Goal: Task Accomplishment & Management: Use online tool/utility

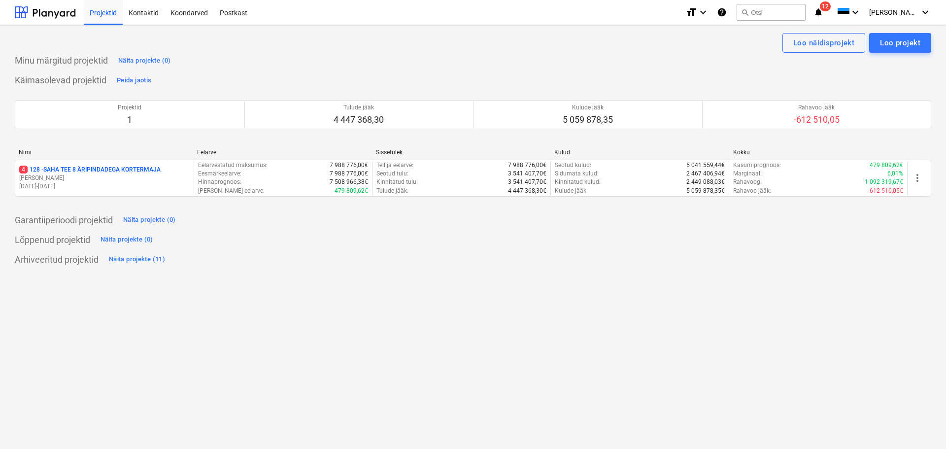
drag, startPoint x: 72, startPoint y: 173, endPoint x: 77, endPoint y: 166, distance: 8.2
click at [72, 173] on p "4 128 - SAHA TEE 8 ÄRIPINDADEGA KORTERMAJA" at bounding box center [89, 169] width 141 height 8
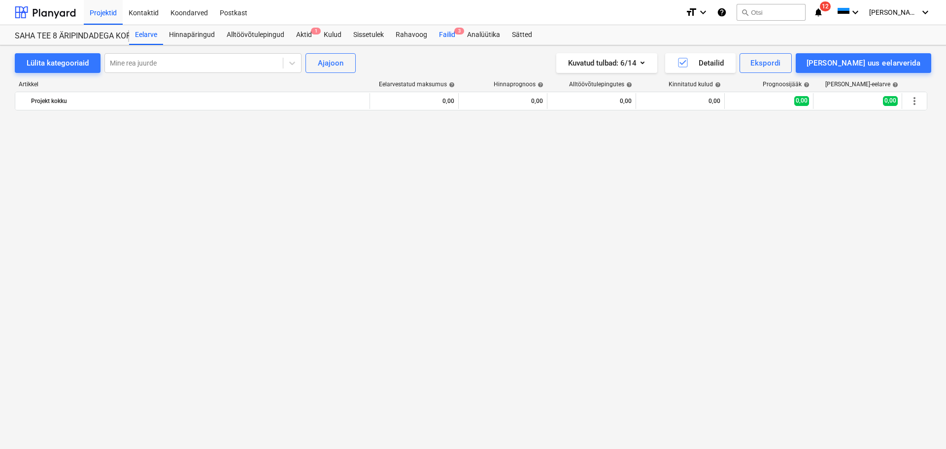
click at [448, 34] on div "Failid 3" at bounding box center [447, 35] width 28 height 20
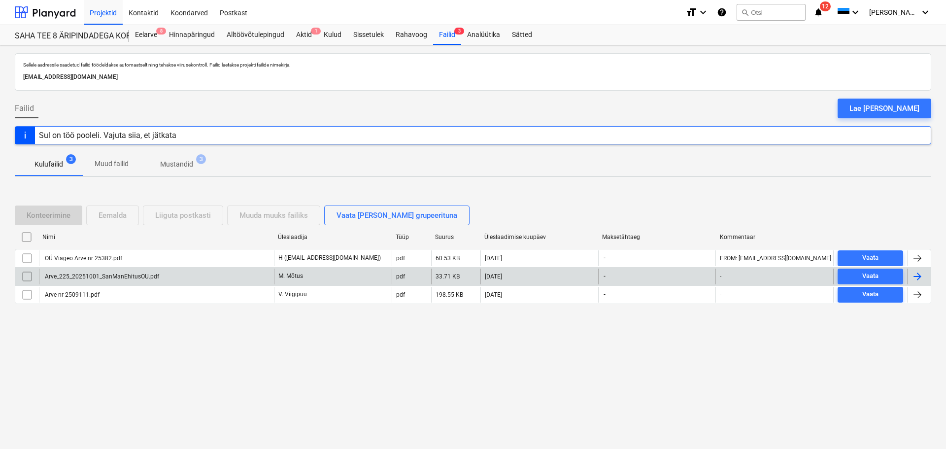
click at [84, 273] on div "Arve_225_20251001_SanManEhitusOU.pdf" at bounding box center [101, 276] width 116 height 7
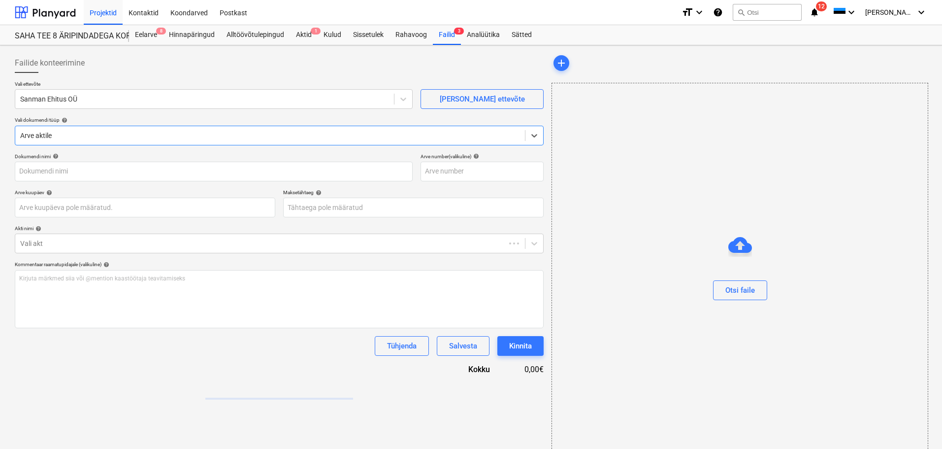
type input "Arve_225_20251001_SanManEhitusOU.pdf"
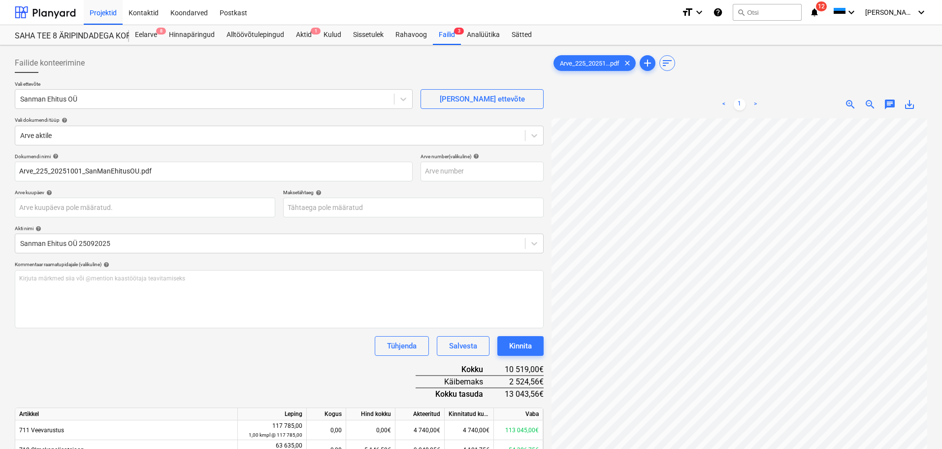
scroll to position [35, 91]
click at [391, 216] on body "Projektid Kontaktid Koondarved Postkast format_size keyboard_arrow_down help se…" at bounding box center [471, 224] width 942 height 449
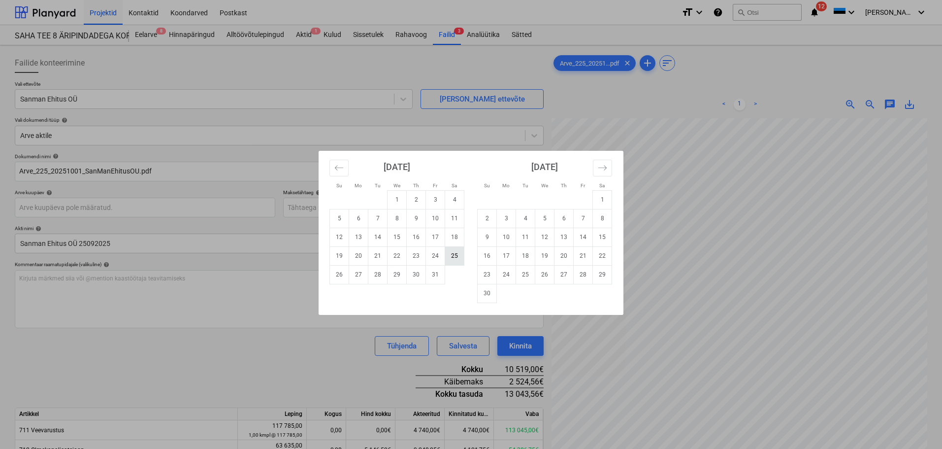
click at [455, 257] on td "25" at bounding box center [454, 255] width 19 height 19
type input "[DATE]"
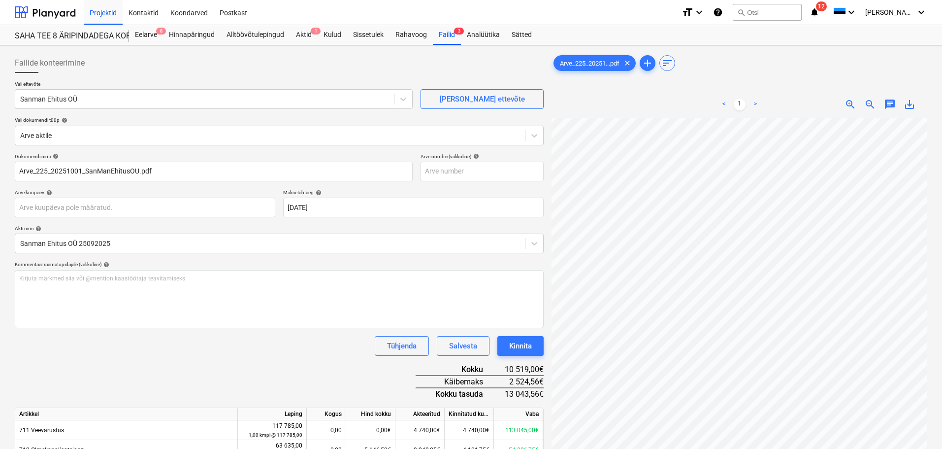
click at [293, 373] on div "Dokumendi nimi help Arve_225_20251001_SanManEhitusOU.pdf Arve number (valikulin…" at bounding box center [279, 351] width 529 height 397
click at [531, 341] on div "Kinnita" at bounding box center [520, 345] width 23 height 13
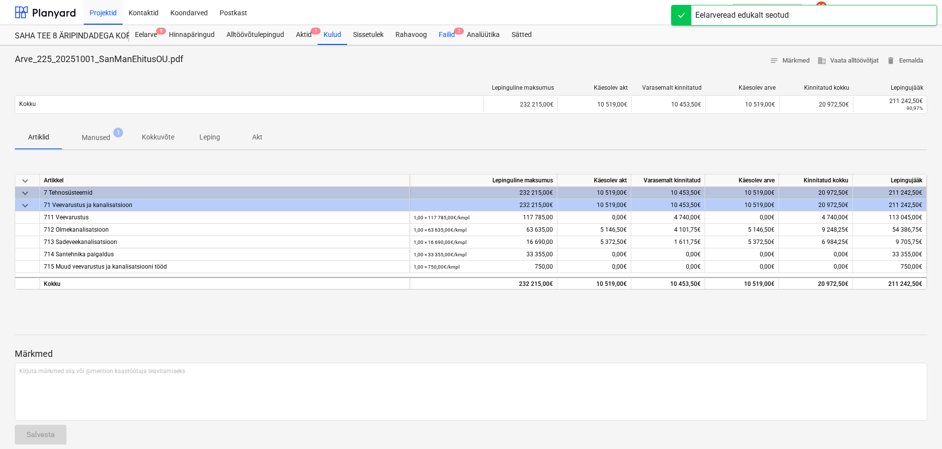
click at [435, 32] on div "Failid 2" at bounding box center [447, 35] width 28 height 20
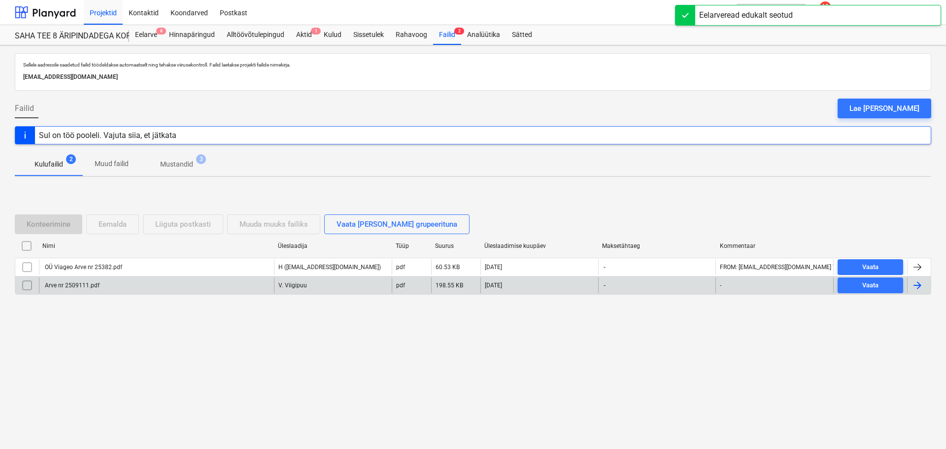
click at [79, 286] on div "Arve nr 2509111.pdf" at bounding box center [71, 285] width 56 height 7
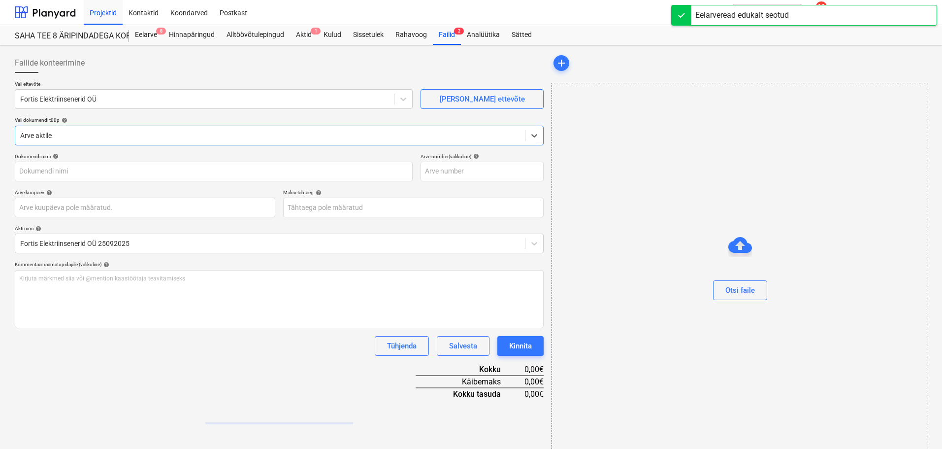
type input "Arve nr 2509111.pdf"
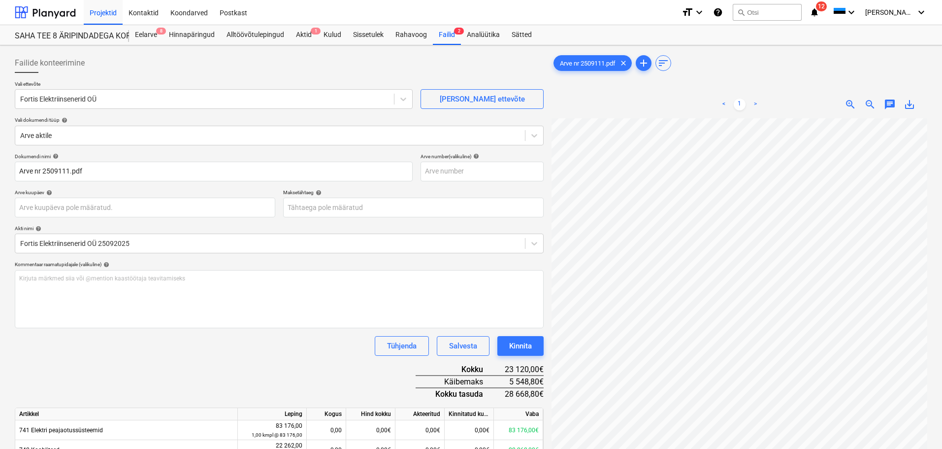
scroll to position [3, 79]
click at [493, 213] on body "Projektid Kontaktid Koondarved Postkast format_size keyboard_arrow_down help se…" at bounding box center [471, 224] width 942 height 449
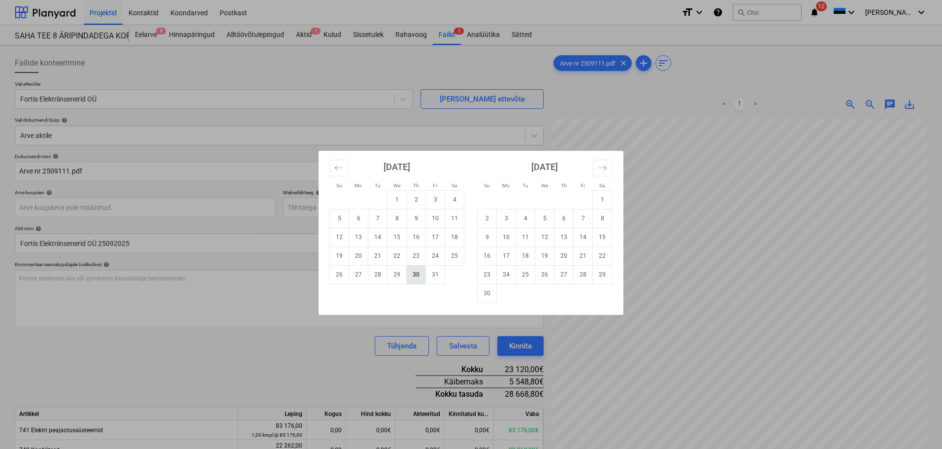
click at [418, 274] on td "30" at bounding box center [416, 274] width 19 height 19
type input "[DATE]"
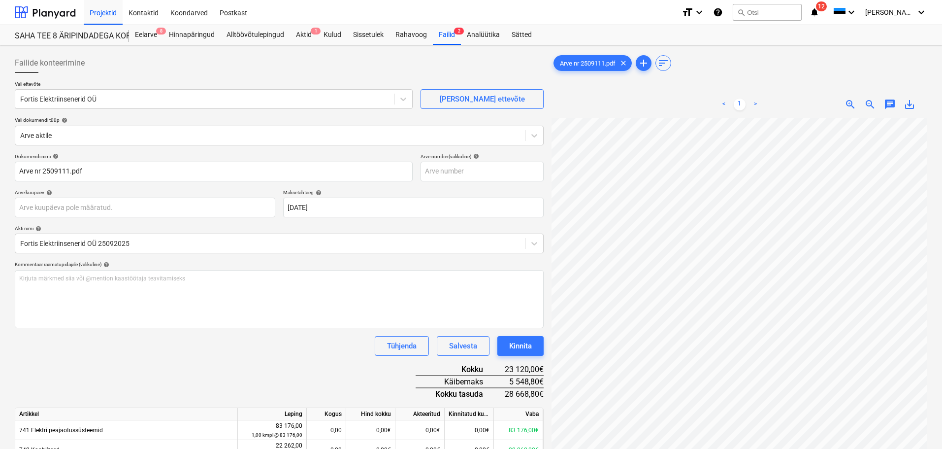
click at [267, 364] on div "Dokumendi nimi help Arve nr 2509111.pdf Arve number (valikuline) help Arve kuup…" at bounding box center [279, 423] width 529 height 541
click at [522, 342] on div "Kinnita" at bounding box center [520, 345] width 23 height 13
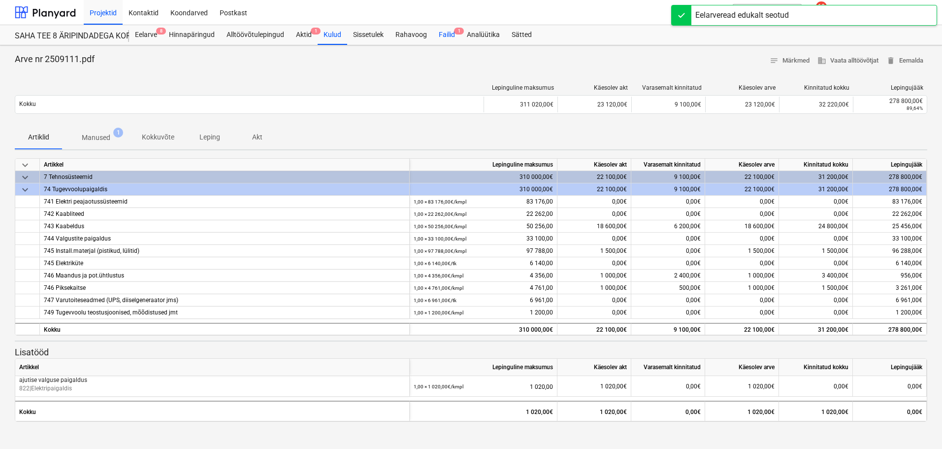
click at [446, 38] on div "Failid 1" at bounding box center [447, 35] width 28 height 20
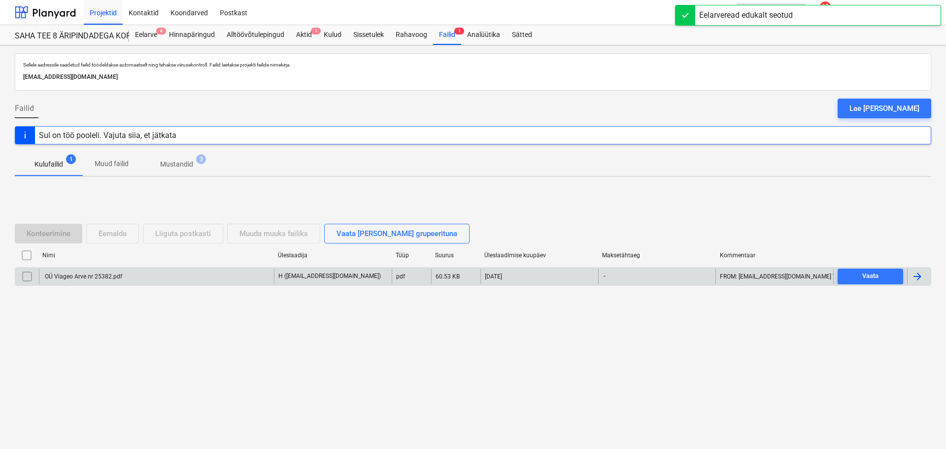
click at [98, 278] on div "OÜ Viageo Arve nr 25382.pdf" at bounding box center [82, 276] width 79 height 7
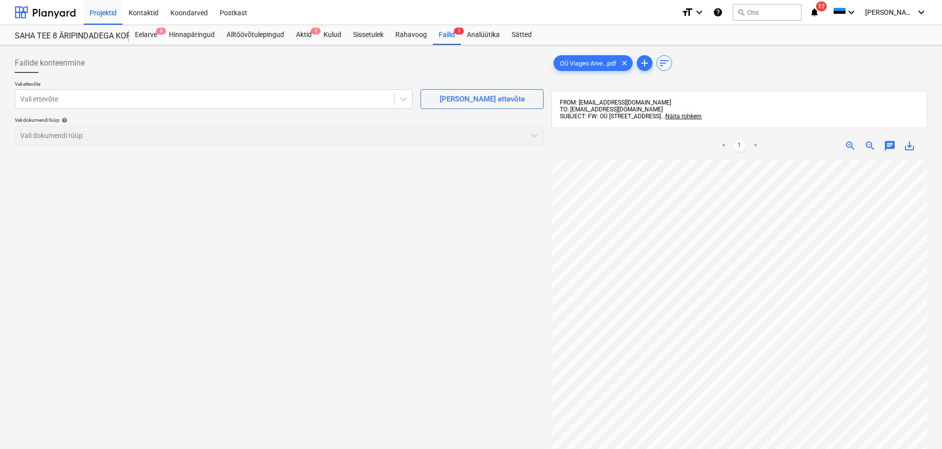
scroll to position [91, 0]
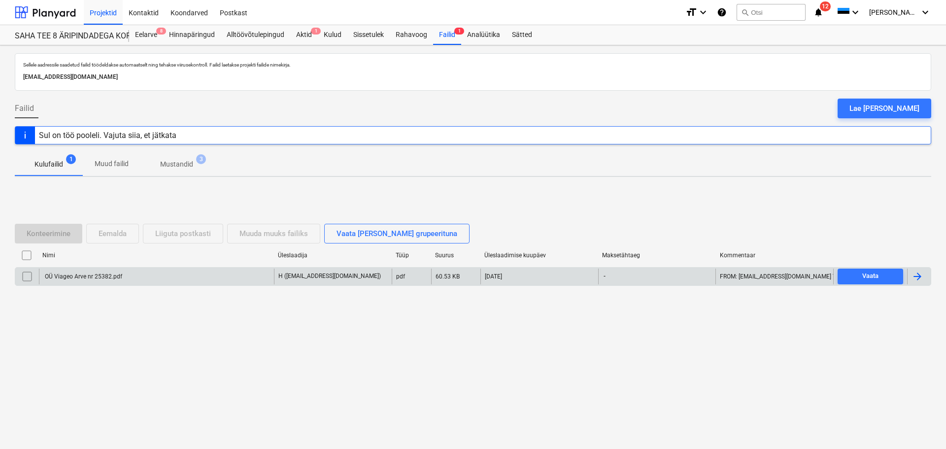
click at [121, 271] on div "OÜ Viageo Arve nr 25382.pdf" at bounding box center [156, 276] width 235 height 16
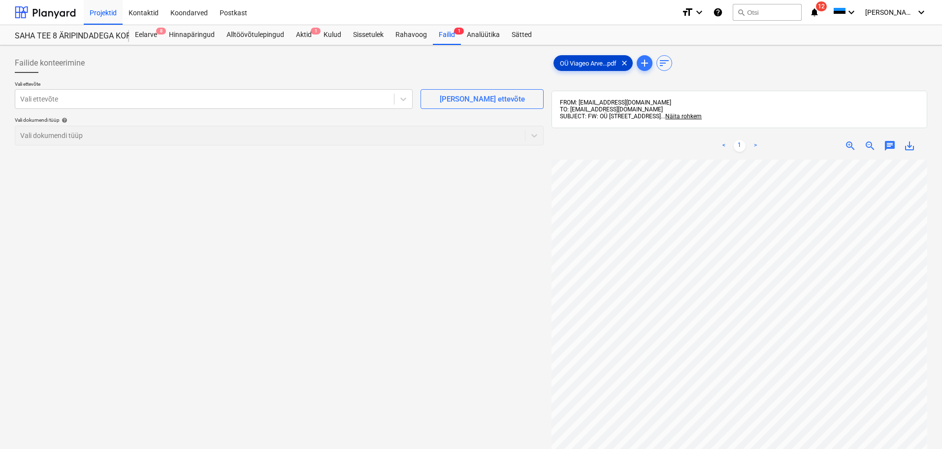
click at [590, 58] on div "OÜ Viageo Arve...pdf clear" at bounding box center [593, 63] width 79 height 16
click at [259, 100] on div at bounding box center [204, 99] width 369 height 10
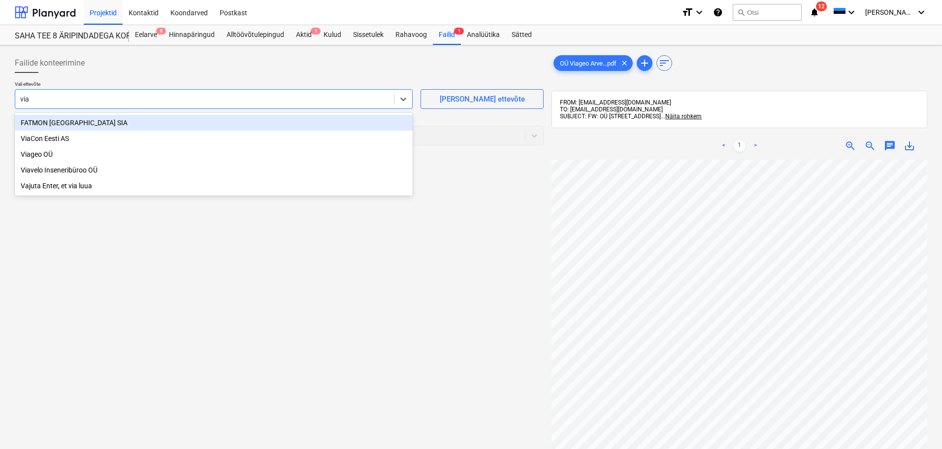
type input "viag"
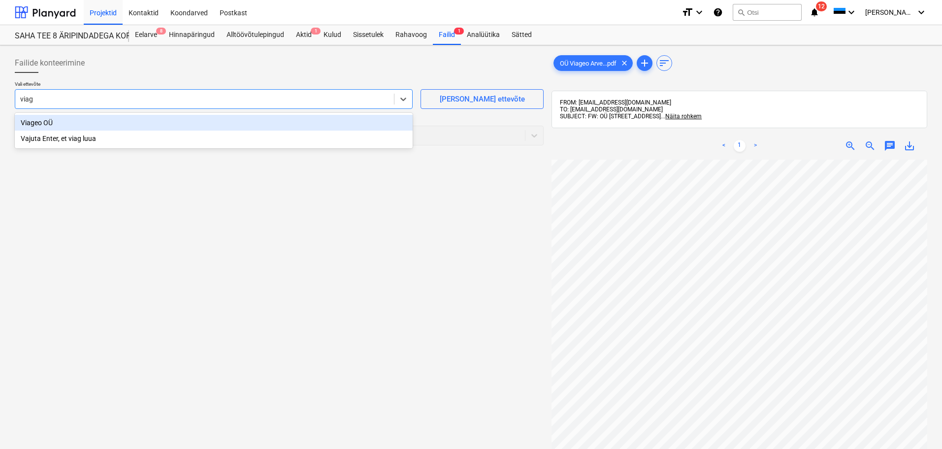
click at [78, 117] on div "Viageo OÜ" at bounding box center [214, 123] width 398 height 16
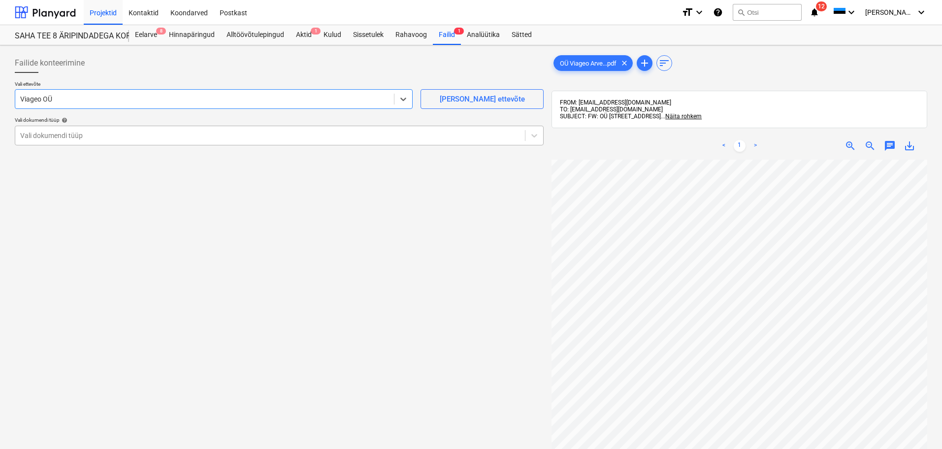
click at [77, 133] on div at bounding box center [270, 136] width 500 height 10
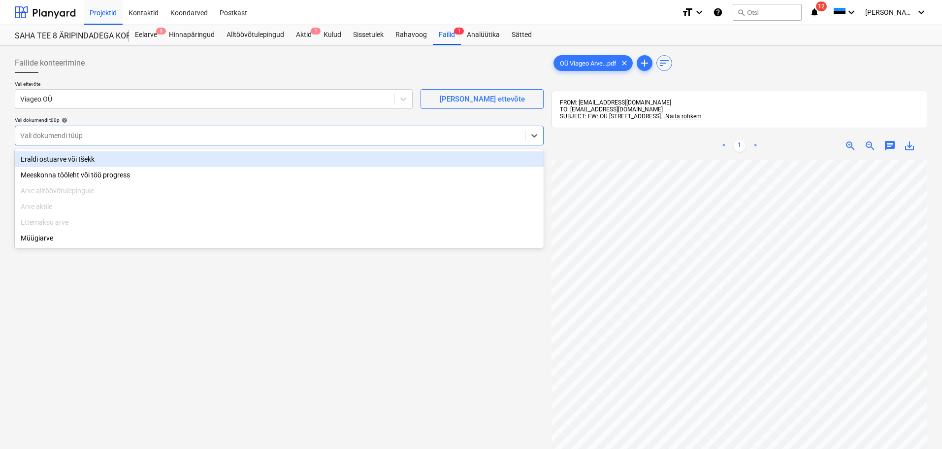
click at [76, 160] on div "Eraldi ostuarve või tšekk" at bounding box center [279, 159] width 529 height 16
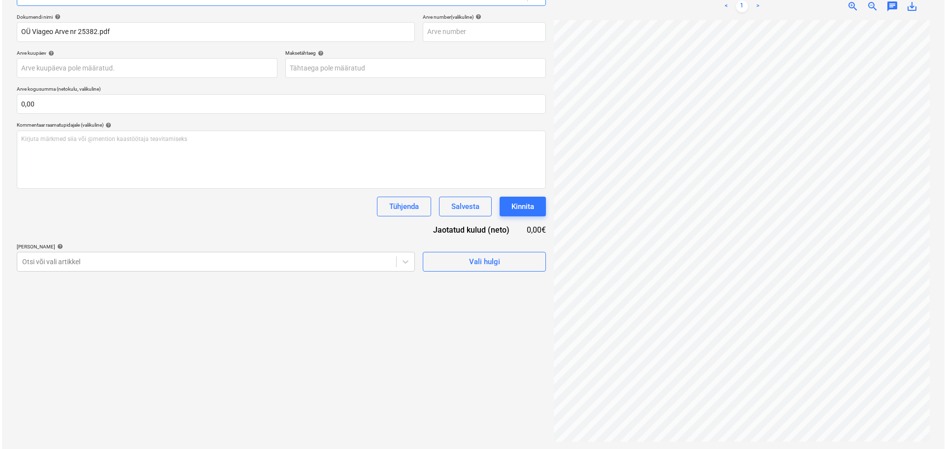
scroll to position [140, 0]
click at [93, 262] on div at bounding box center [204, 261] width 369 height 10
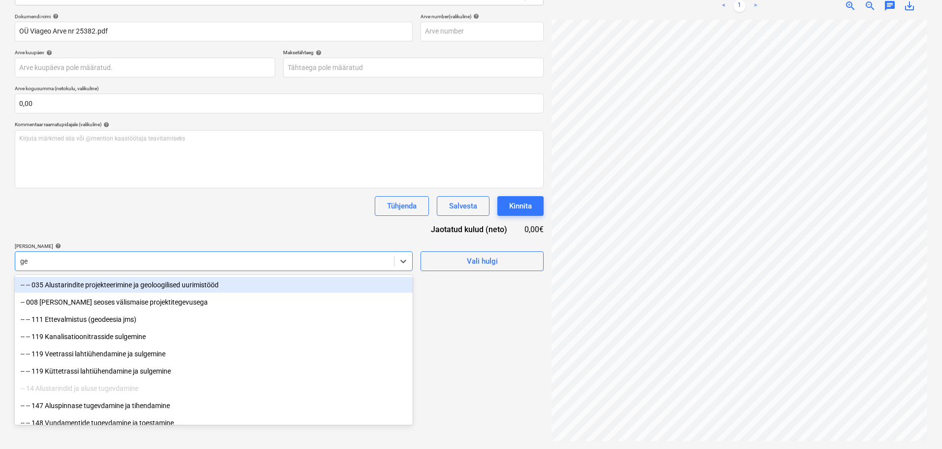
type input "geo"
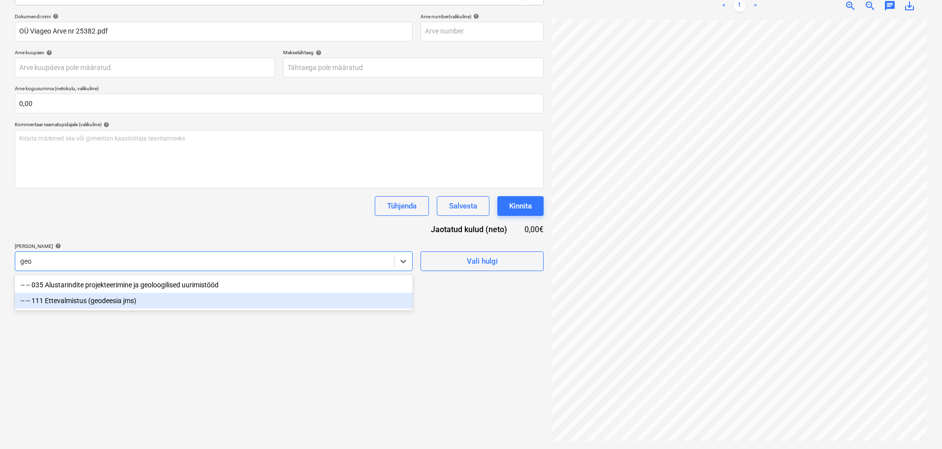
click at [100, 300] on div "-- -- 111 Ettevalmistus (geodeesia jms)" at bounding box center [214, 301] width 398 height 16
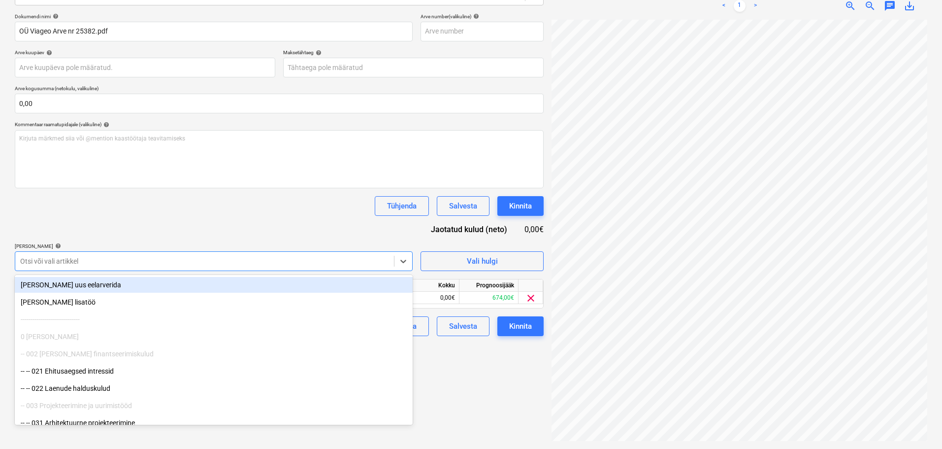
click at [118, 214] on div "Tühjenda Salvesta Kinnita" at bounding box center [279, 206] width 529 height 20
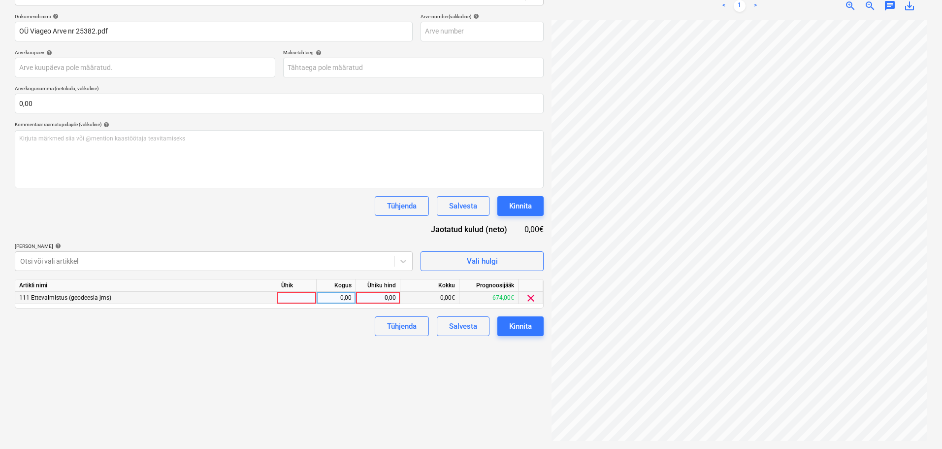
click at [382, 300] on div "0,00" at bounding box center [378, 298] width 36 height 12
type input "140"
click at [334, 212] on div "Tühjenda Salvesta Kinnita" at bounding box center [279, 206] width 529 height 20
click at [341, 65] on body "Projektid Kontaktid Koondarved Postkast format_size keyboard_arrow_down help se…" at bounding box center [471, 84] width 942 height 449
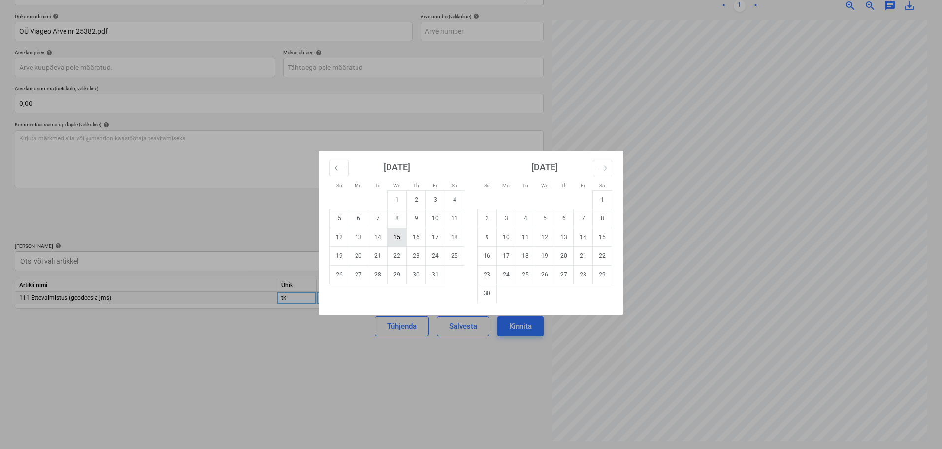
click at [396, 236] on td "15" at bounding box center [397, 237] width 19 height 19
type input "[DATE]"
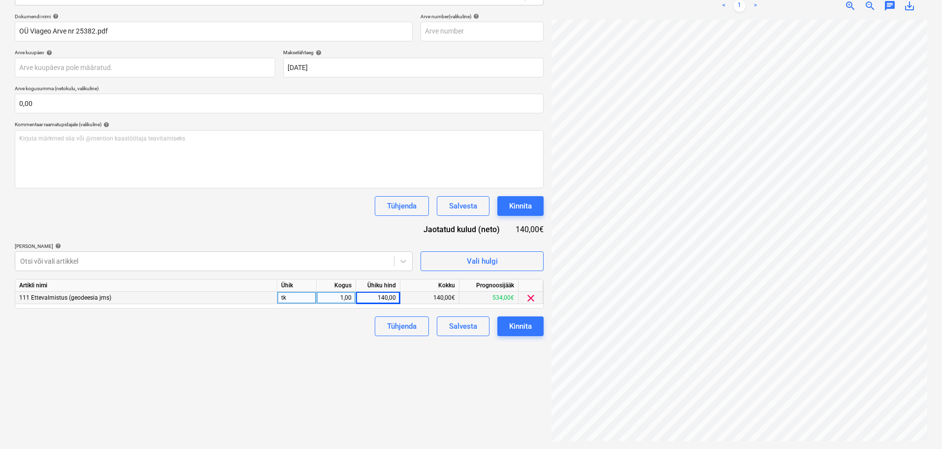
click at [345, 353] on div "Failide konteerimine Vali ettevõte Viageo OÜ [PERSON_NAME] uus ettevõte Vali do…" at bounding box center [279, 176] width 537 height 535
click at [519, 206] on div "Kinnita" at bounding box center [520, 205] width 23 height 13
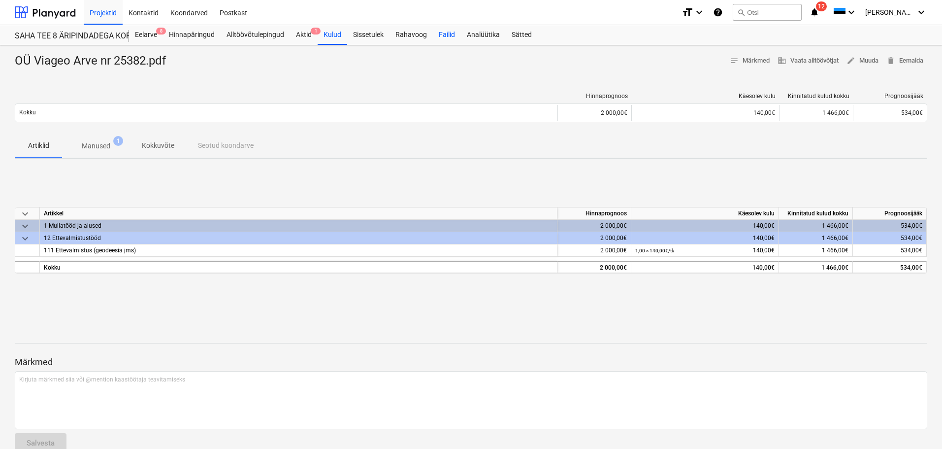
click at [443, 34] on div "Failid" at bounding box center [447, 35] width 28 height 20
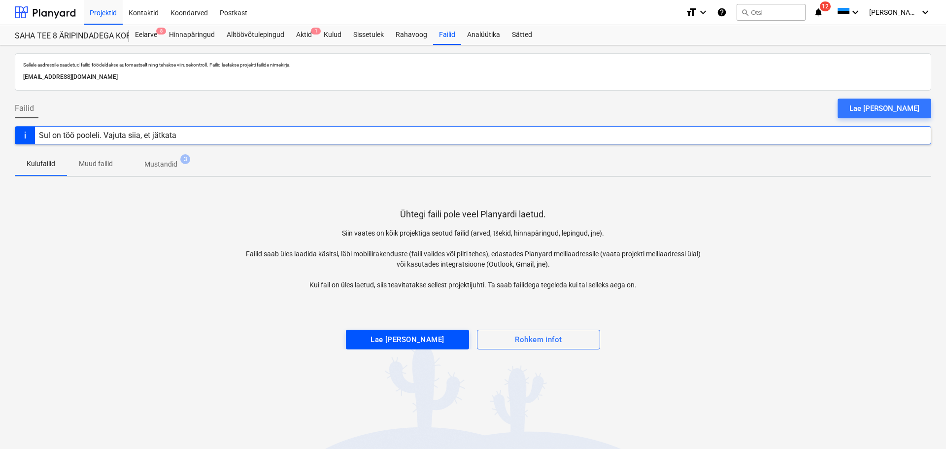
click at [419, 340] on div "Lae [PERSON_NAME]" at bounding box center [406, 339] width 73 height 13
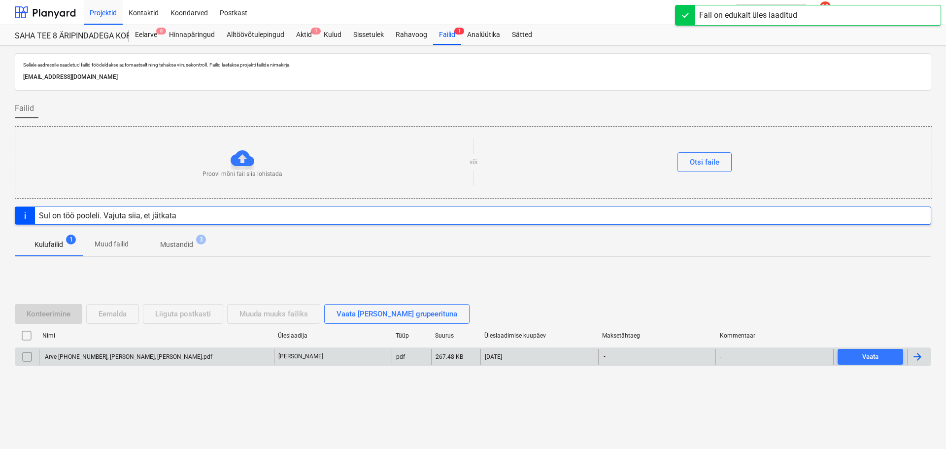
click at [136, 352] on div "Arve [PHONE_NUMBER], [PERSON_NAME], [PERSON_NAME].pdf" at bounding box center [156, 357] width 235 height 16
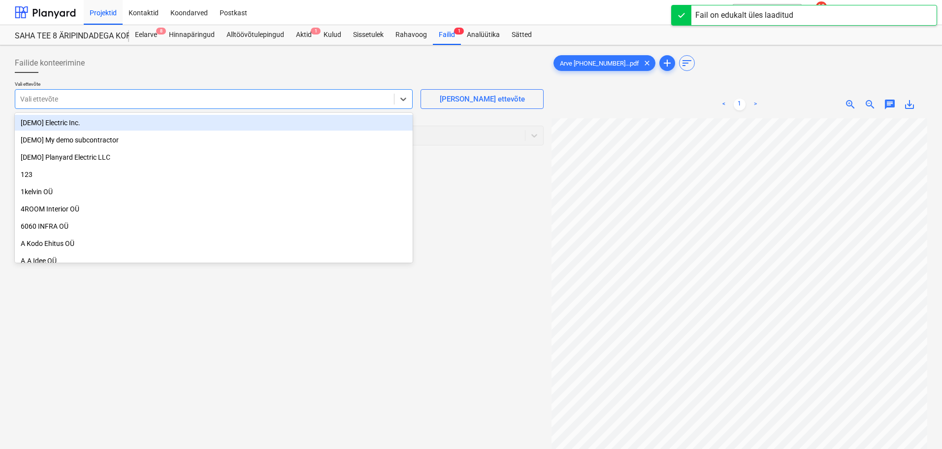
click at [298, 100] on div at bounding box center [204, 99] width 369 height 10
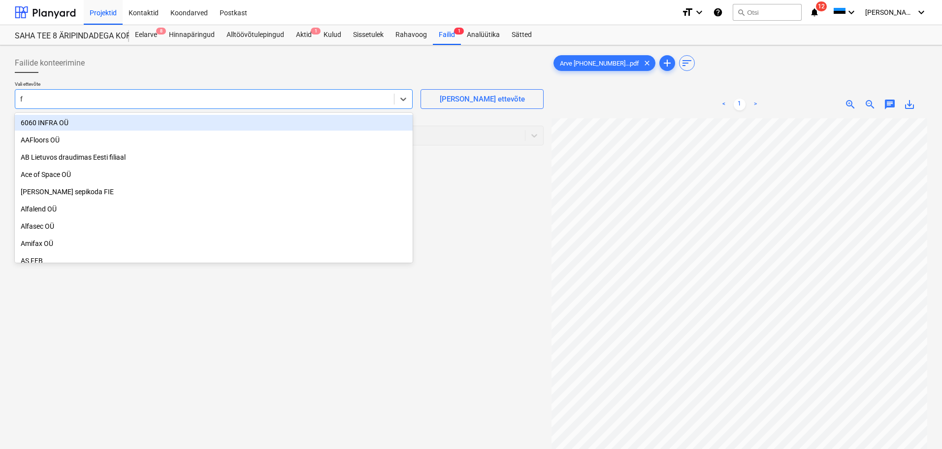
type input "f-"
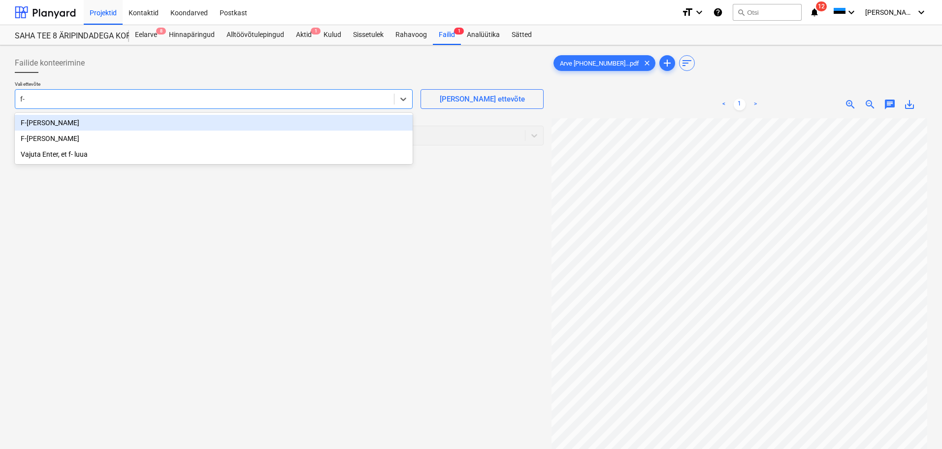
click at [83, 124] on div "F-[PERSON_NAME]" at bounding box center [214, 123] width 398 height 16
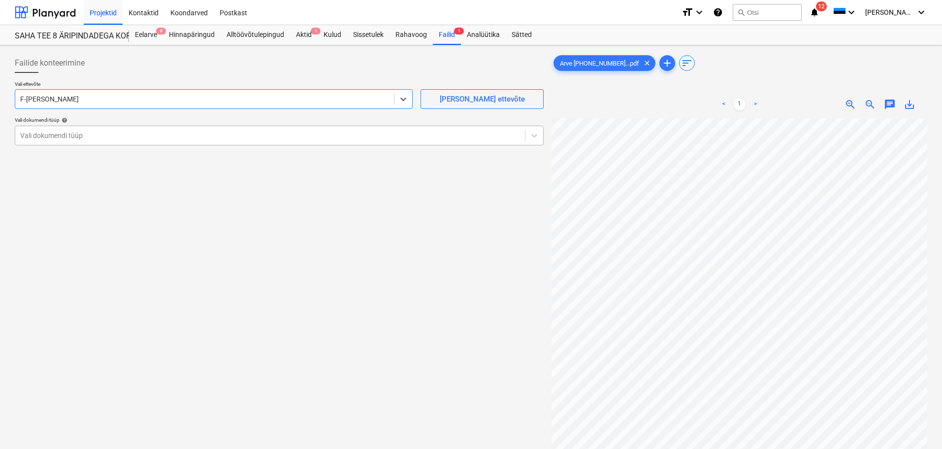
click at [86, 134] on div at bounding box center [270, 136] width 500 height 10
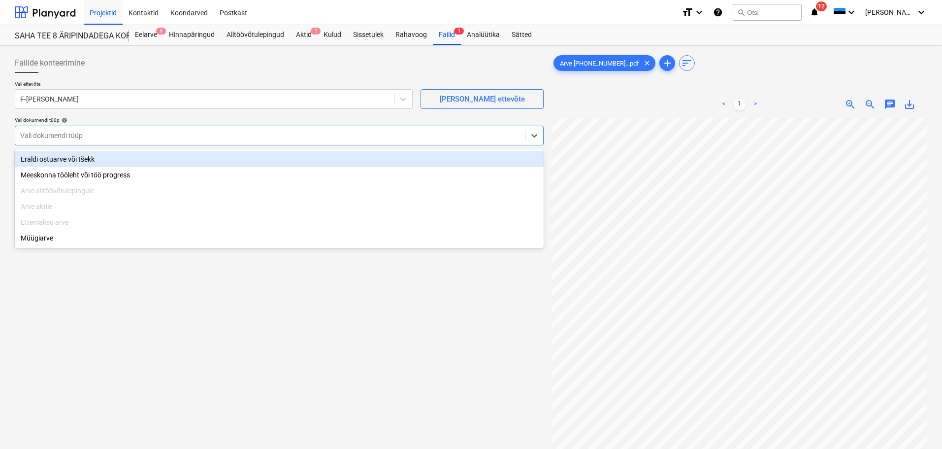
click at [78, 159] on div "Eraldi ostuarve või tšekk" at bounding box center [279, 159] width 529 height 16
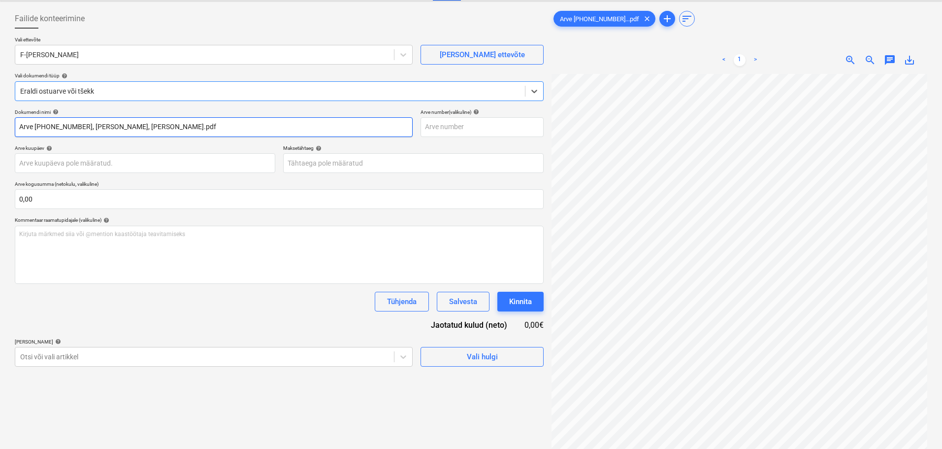
scroll to position [99, 0]
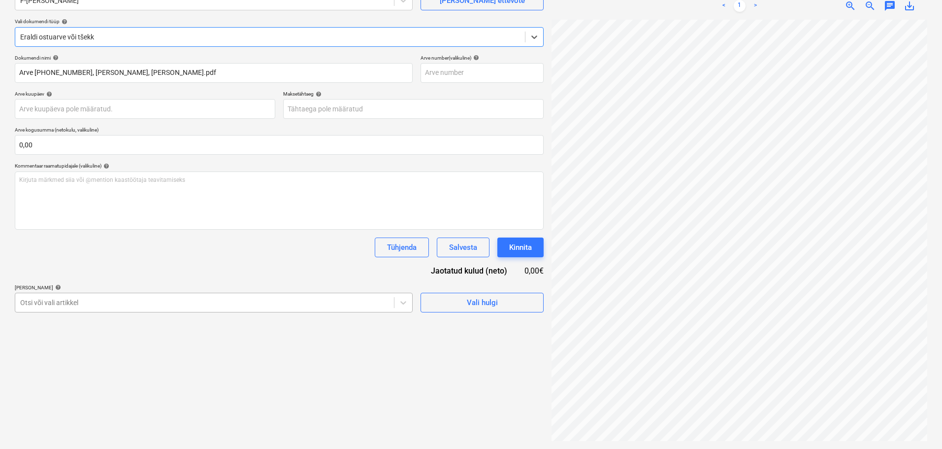
click at [129, 308] on body "Projektid Kontaktid Koondarved Postkast format_size keyboard_arrow_down help se…" at bounding box center [471, 125] width 942 height 449
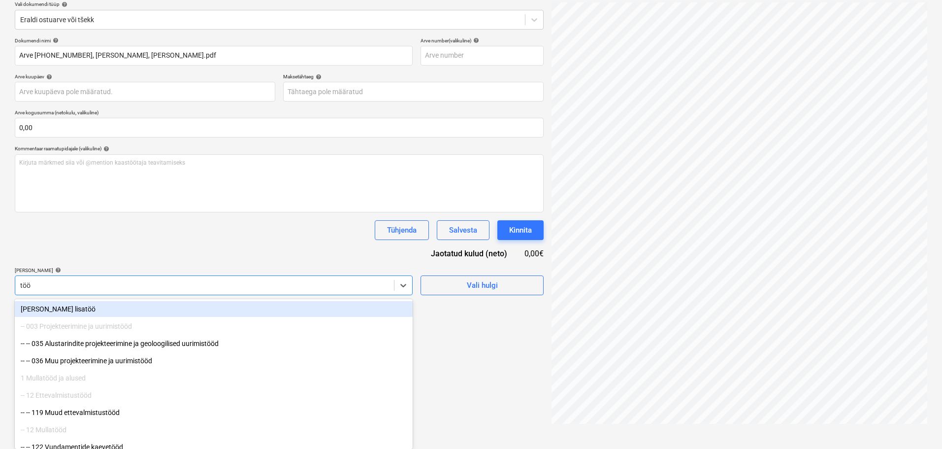
type input "tööo"
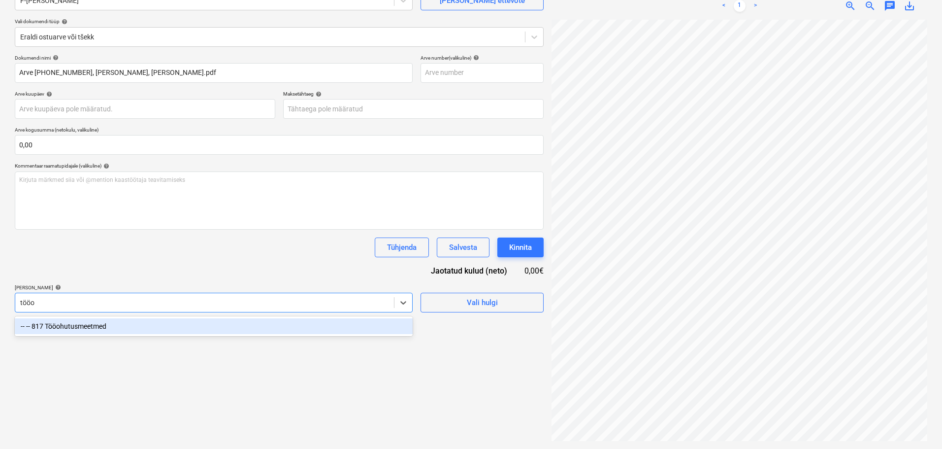
click at [78, 325] on div "-- -- 817 Tööohutusmeetmed" at bounding box center [214, 326] width 398 height 16
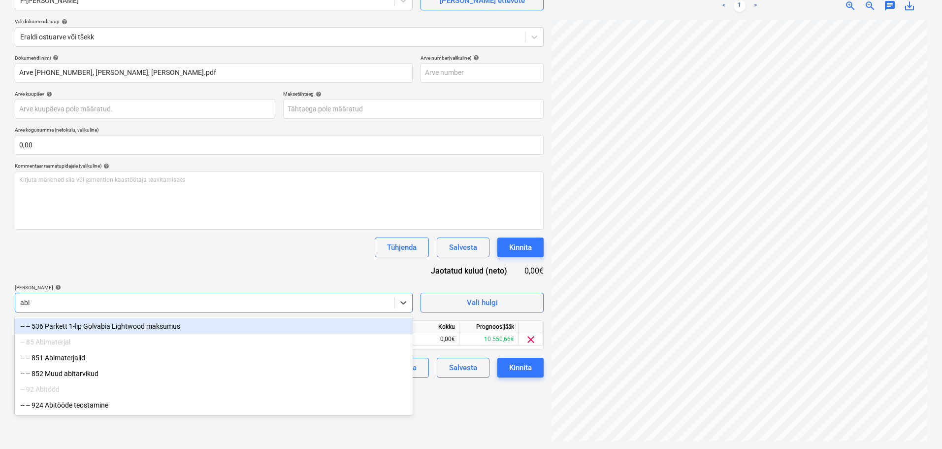
type input "abit"
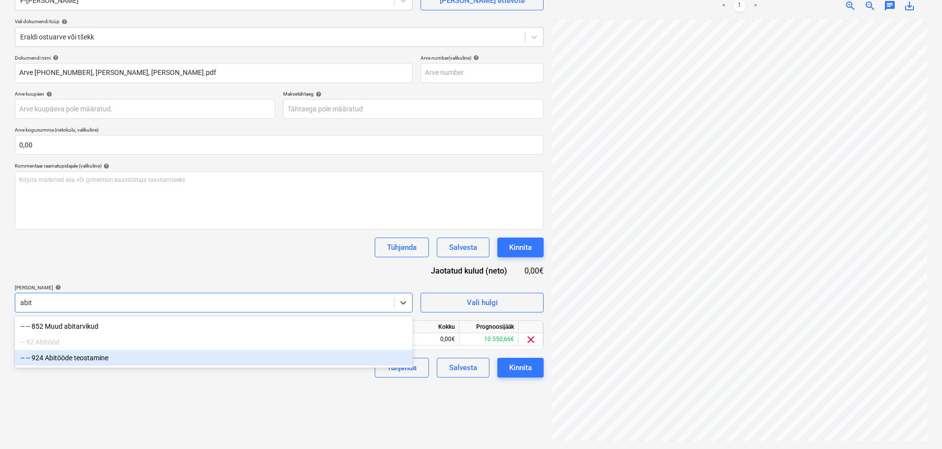
click at [78, 360] on div "-- -- 924 Abitööde teostamine" at bounding box center [214, 358] width 398 height 16
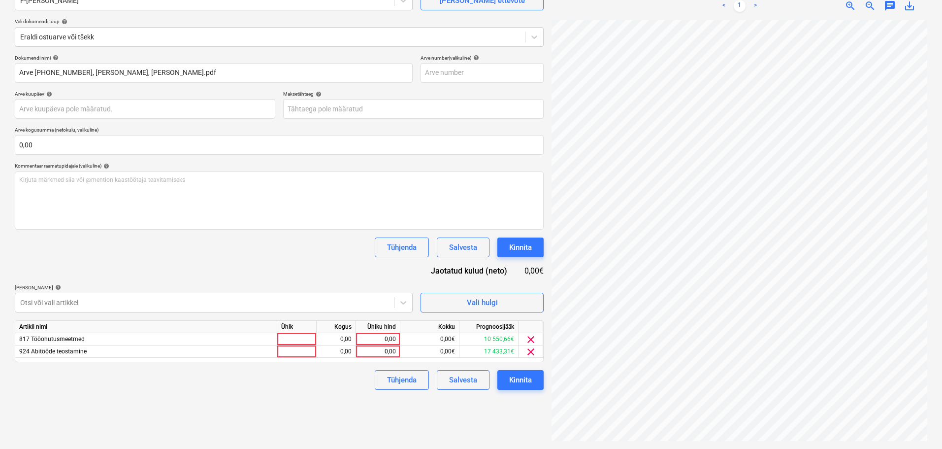
click at [108, 267] on div "Dokumendi nimi help Arve [PHONE_NUMBER], [PERSON_NAME], [PERSON_NAME].pdf Arve …" at bounding box center [279, 222] width 529 height 335
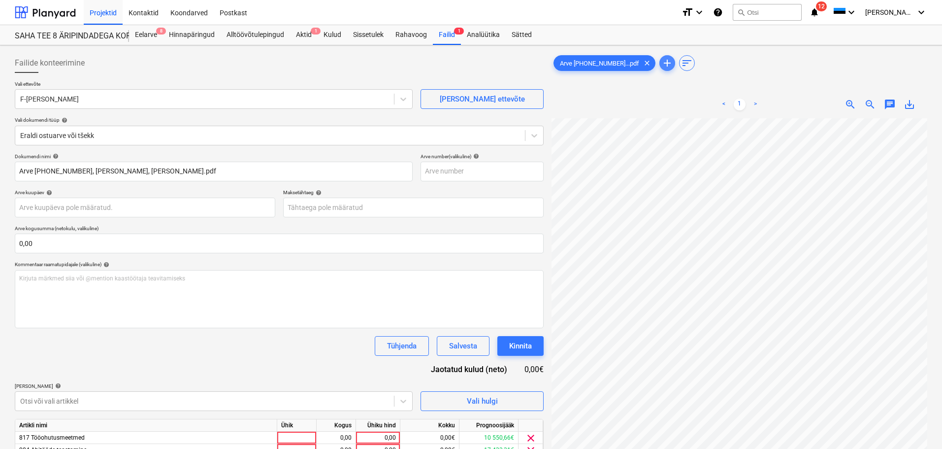
click at [661, 65] on span "add" at bounding box center [667, 63] width 12 height 12
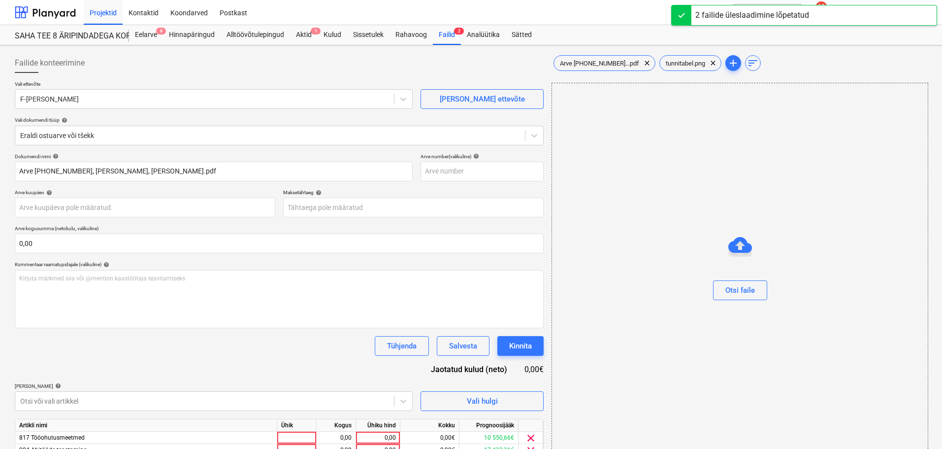
click at [280, 358] on div "Dokumendi nimi help Arve [PHONE_NUMBER], [PERSON_NAME], [PERSON_NAME].pdf Arve …" at bounding box center [279, 320] width 529 height 335
click at [571, 64] on span "Arve [PHONE_NUMBER]...pdf" at bounding box center [599, 63] width 91 height 7
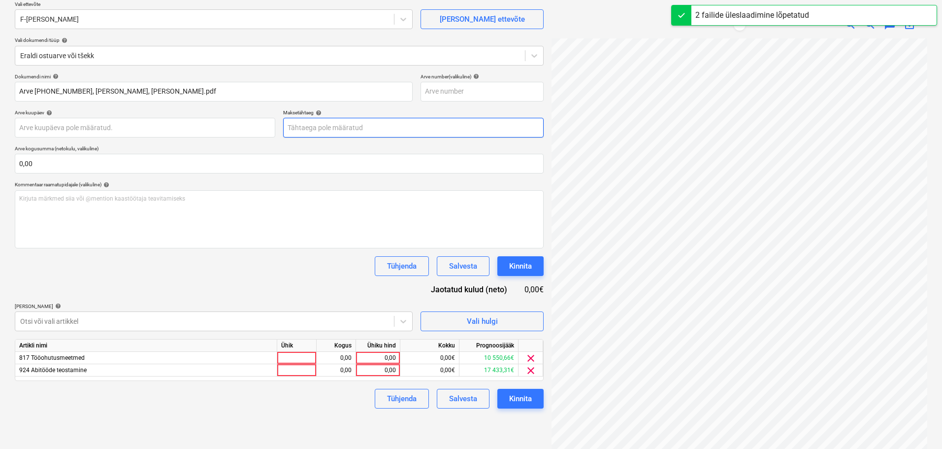
scroll to position [99, 0]
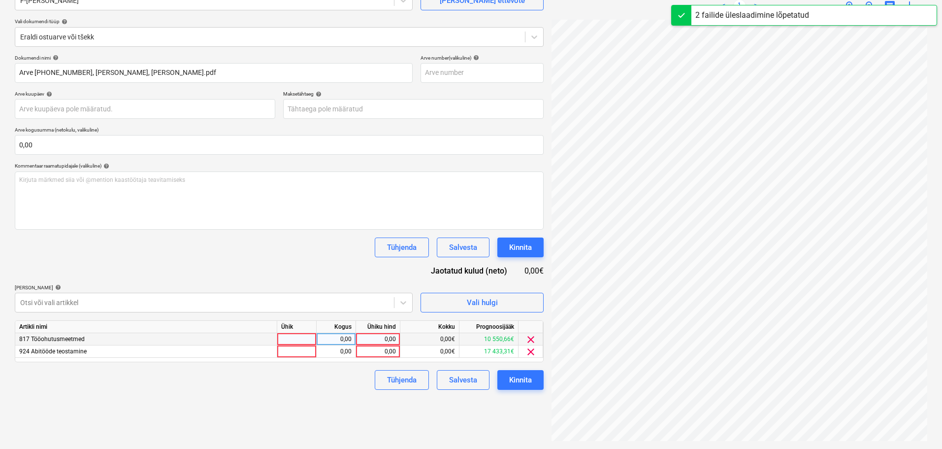
click at [294, 340] on div at bounding box center [296, 339] width 39 height 12
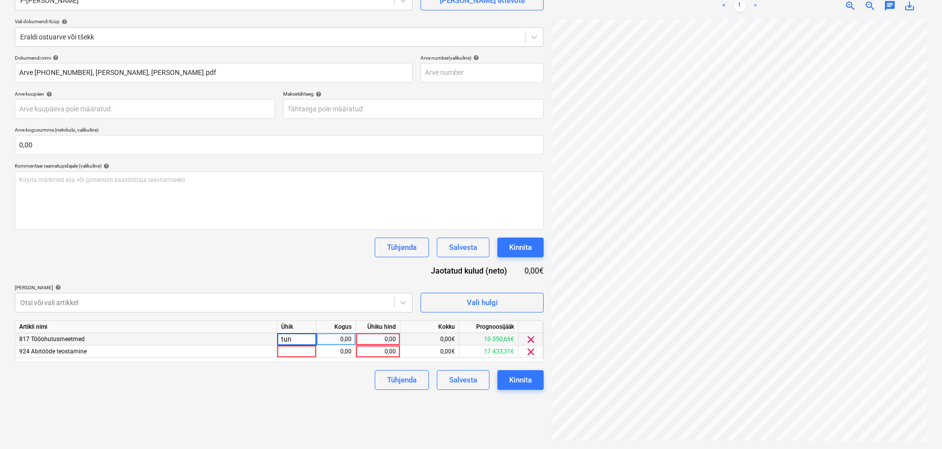
type input "tund"
click at [300, 345] on div at bounding box center [296, 351] width 39 height 12
type input "tund"
click at [280, 398] on div "Failide konteerimine Vali ettevõte F-Wang OÜ [PERSON_NAME] uus ettevõte Vali do…" at bounding box center [279, 198] width 537 height 494
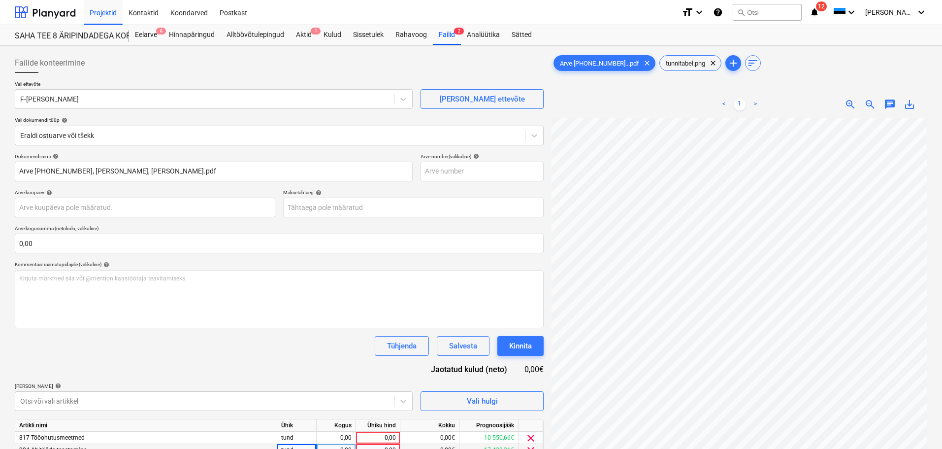
scroll to position [148, 0]
click at [660, 61] on span "tunnitabel.png" at bounding box center [685, 63] width 51 height 7
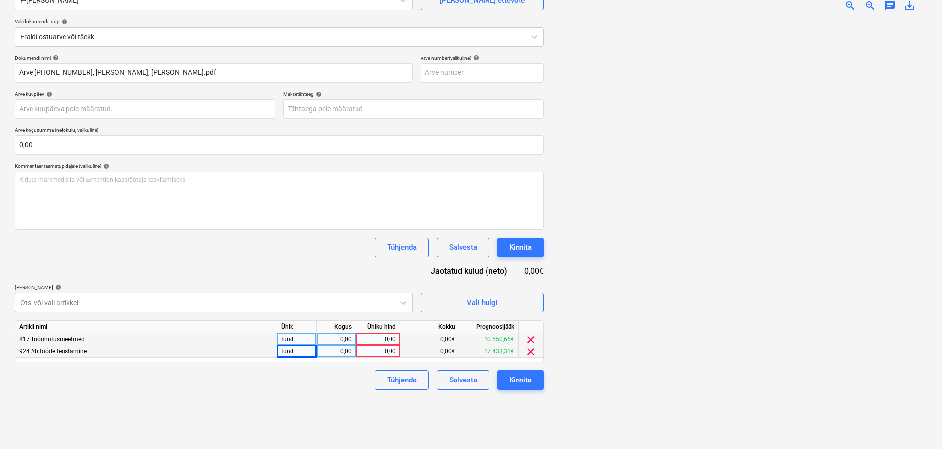
click at [386, 339] on div "0,00" at bounding box center [378, 339] width 36 height 12
type input "5"
type input "25"
click at [343, 341] on div "0,00" at bounding box center [336, 339] width 31 height 12
type input "5,5"
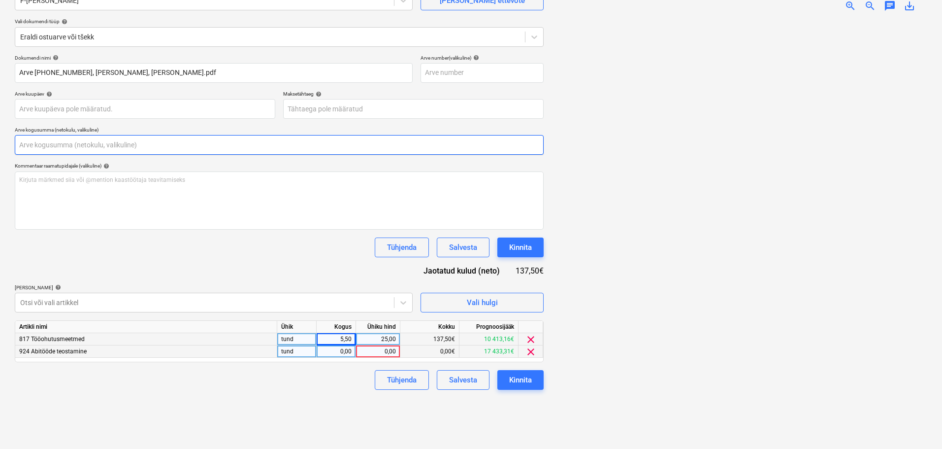
click at [46, 148] on input "text" at bounding box center [279, 145] width 529 height 20
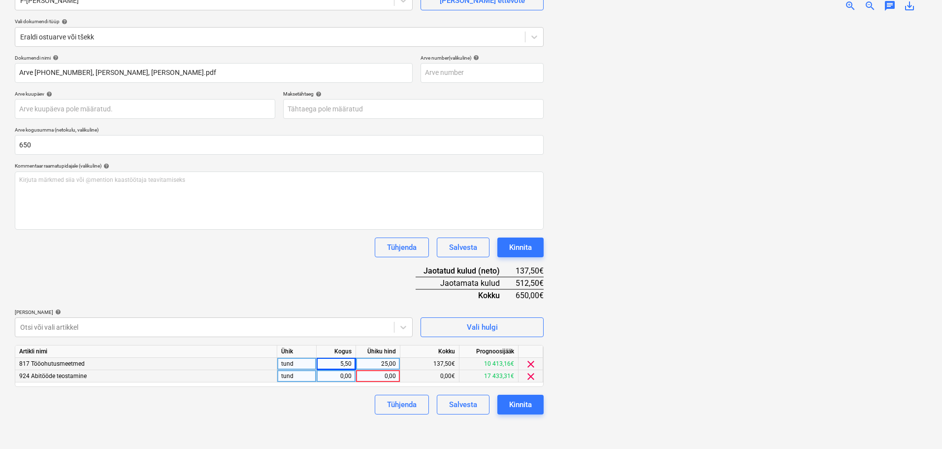
type input "650,00"
click at [346, 375] on div "0,00" at bounding box center [336, 376] width 31 height 12
click at [385, 373] on div "0,00" at bounding box center [378, 376] width 36 height 12
type input "25"
click at [327, 379] on div "0,00" at bounding box center [336, 376] width 31 height 12
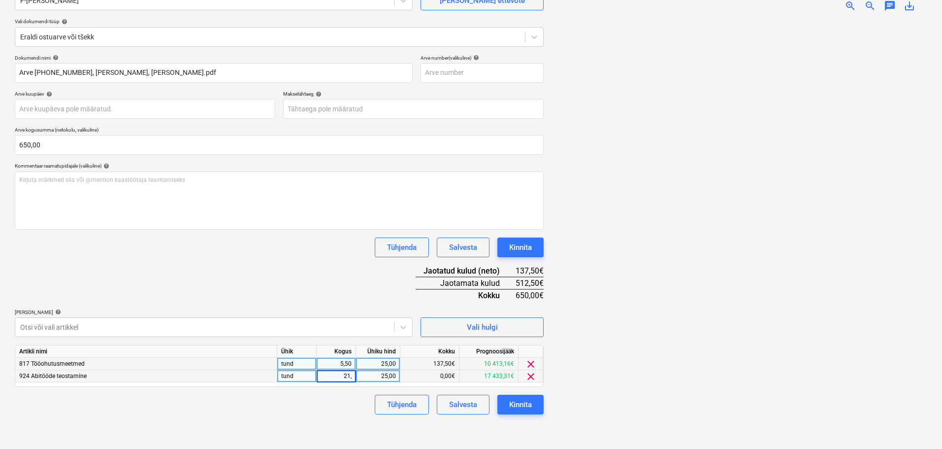
type input "21,5"
click at [327, 399] on div "Tühjenda Salvesta Kinnita" at bounding box center [279, 405] width 529 height 20
click at [344, 372] on div "21,50" at bounding box center [336, 376] width 31 height 12
click at [344, 372] on input "21,5" at bounding box center [336, 376] width 39 height 12
type input "20,5"
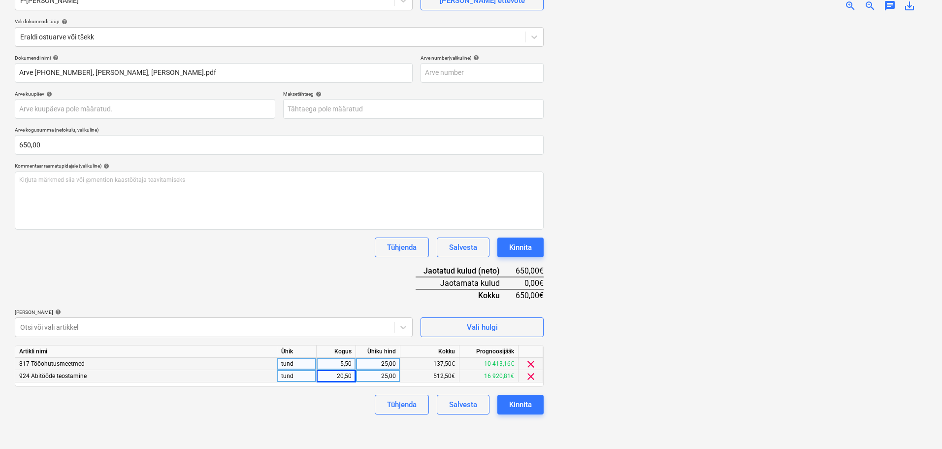
click at [316, 409] on div "Tühjenda Salvesta Kinnita" at bounding box center [279, 405] width 529 height 20
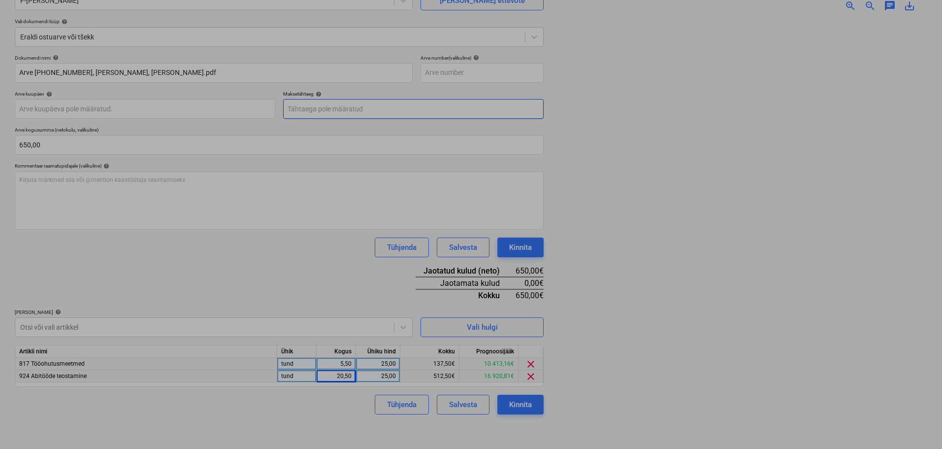
click at [325, 105] on body "Projektid Kontaktid Koondarved Postkast format_size keyboard_arrow_down help se…" at bounding box center [471, 125] width 942 height 449
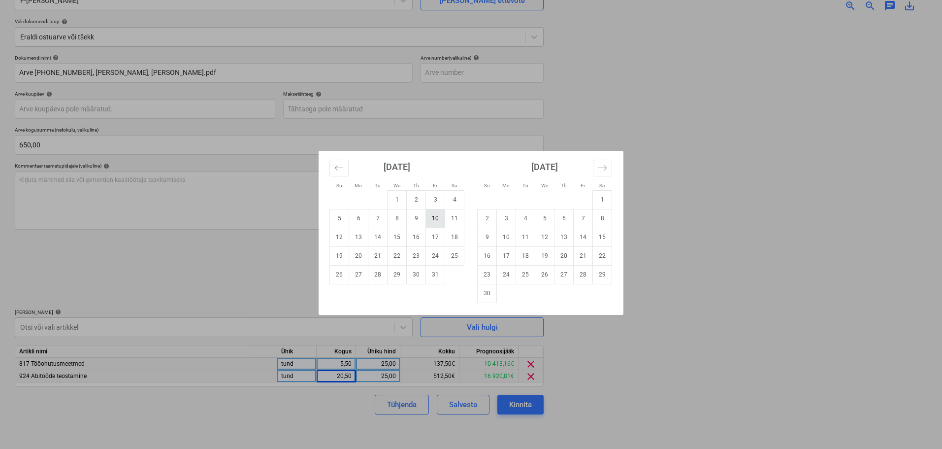
click at [435, 220] on td "10" at bounding box center [435, 218] width 19 height 19
type input "[DATE]"
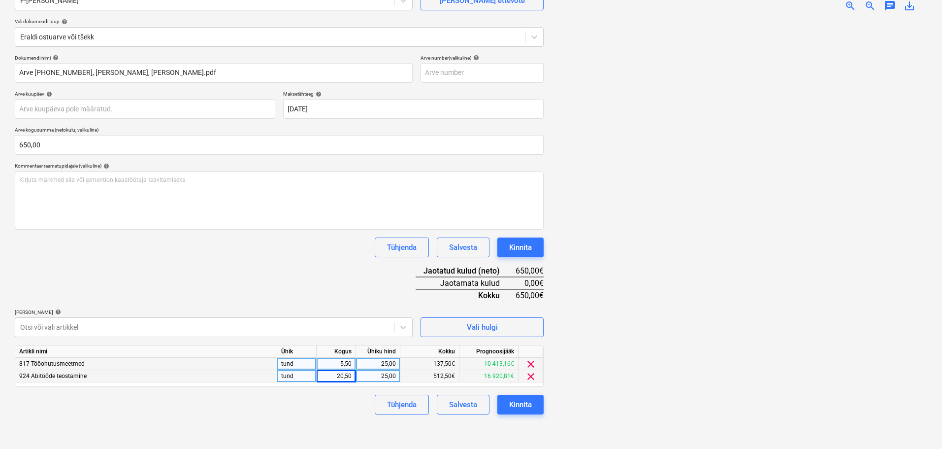
click at [302, 278] on div "Dokumendi nimi help Arve [PHONE_NUMBER], [PERSON_NAME], [PERSON_NAME].pdf Arve …" at bounding box center [279, 235] width 529 height 360
click at [509, 244] on div "Kinnita" at bounding box center [520, 247] width 23 height 13
